Goal: Information Seeking & Learning: Learn about a topic

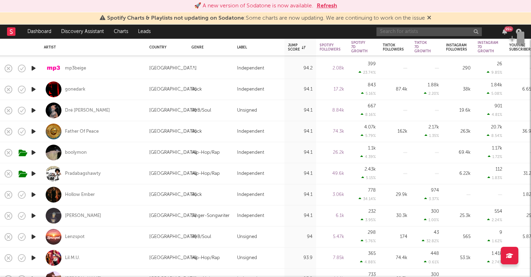
click at [460, 33] on input "text" at bounding box center [429, 31] width 105 height 9
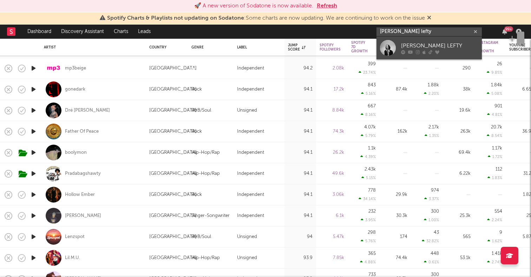
type input "[PERSON_NAME] lefty"
click at [392, 46] on div at bounding box center [388, 48] width 16 height 16
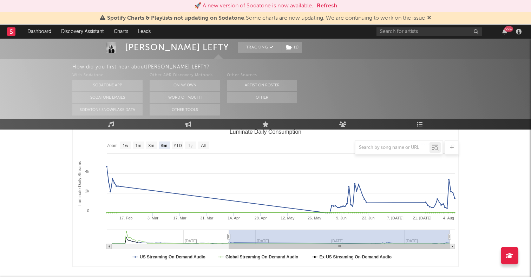
scroll to position [71, 0]
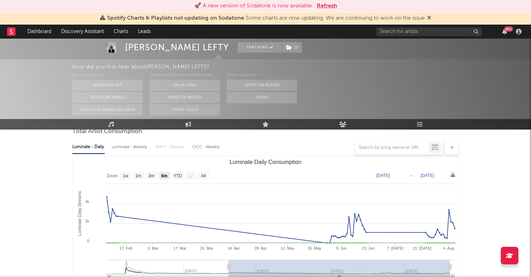
click at [207, 175] on rect "Luminate Daily Consumption" at bounding box center [203, 176] width 11 height 8
select select "All"
type input "[DATE]"
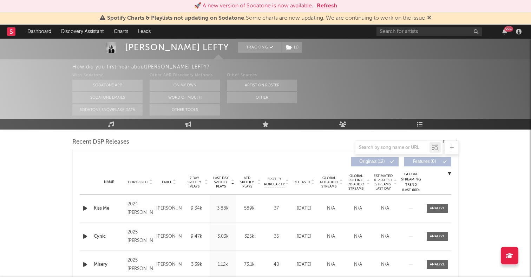
scroll to position [0, 0]
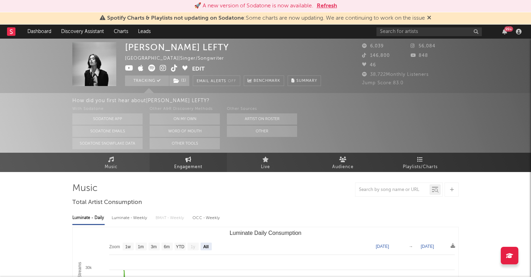
click at [194, 161] on link "Engagement" at bounding box center [188, 162] width 77 height 19
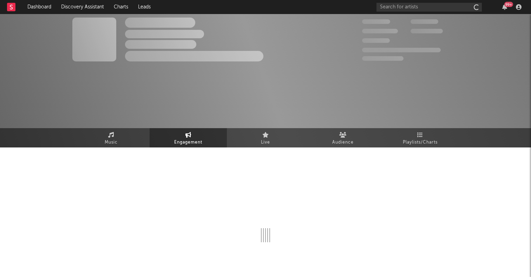
select select "1w"
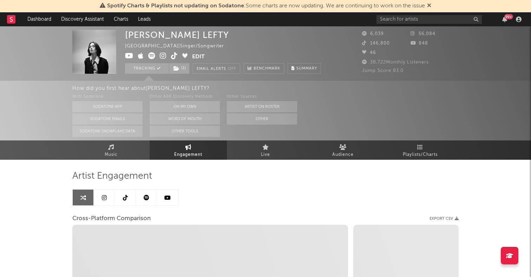
select select "1m"
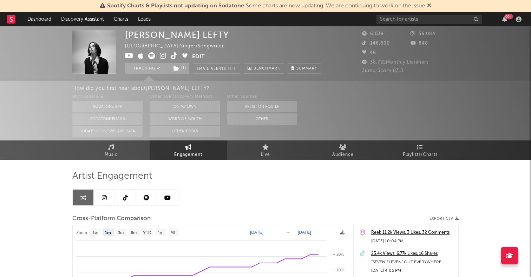
click at [105, 195] on icon at bounding box center [104, 198] width 5 height 6
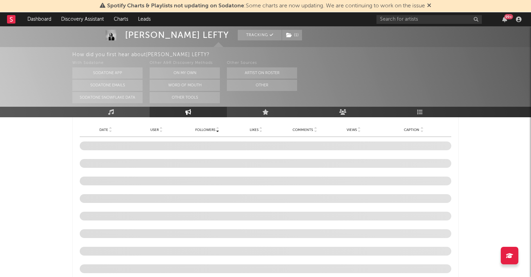
select select "6m"
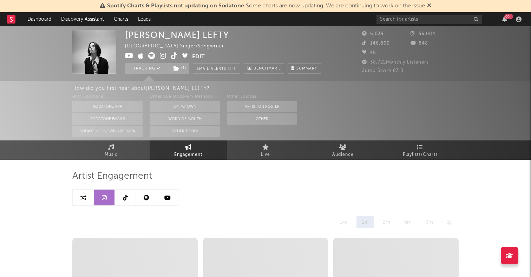
click at [128, 194] on link at bounding box center [125, 198] width 21 height 16
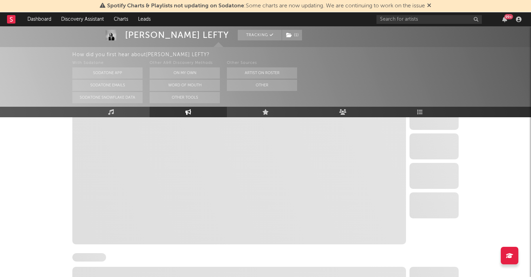
select select "6m"
